Goal: Information Seeking & Learning: Learn about a topic

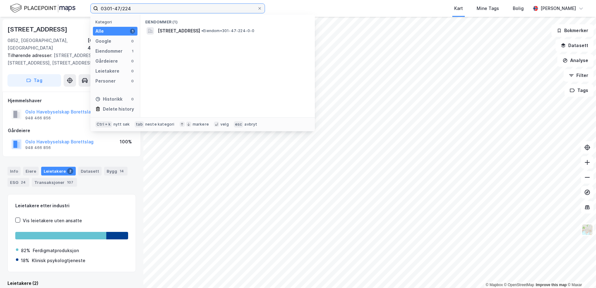
drag, startPoint x: 131, startPoint y: 10, endPoint x: 85, endPoint y: 19, distance: 47.1
click at [85, 15] on div "0301-47/224 Kategori Alle 1 Google 0 Eiendommer 1 Gårdeiere 0 Leietakere 0 Pers…" at bounding box center [298, 8] width 596 height 17
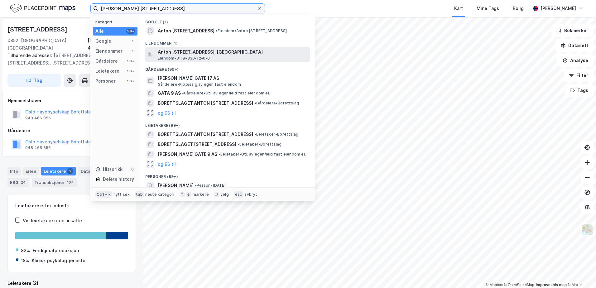
type input "[PERSON_NAME] [STREET_ADDRESS]"
click at [204, 54] on span "Anton [STREET_ADDRESS], [GEOGRAPHIC_DATA]" at bounding box center [233, 51] width 150 height 7
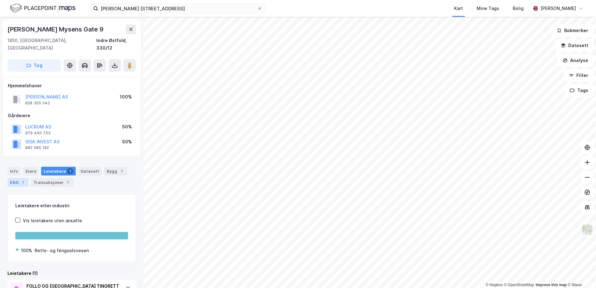
click at [12, 178] on div "ESG 1" at bounding box center [17, 182] width 21 height 9
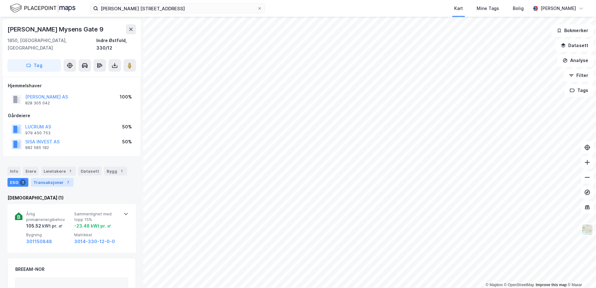
click at [46, 178] on div "Transaksjoner 7" at bounding box center [52, 182] width 43 height 9
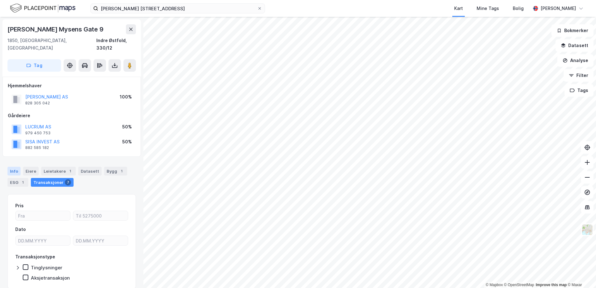
click at [15, 167] on div "Info" at bounding box center [13, 171] width 13 height 9
